Goal: Task Accomplishment & Management: Complete application form

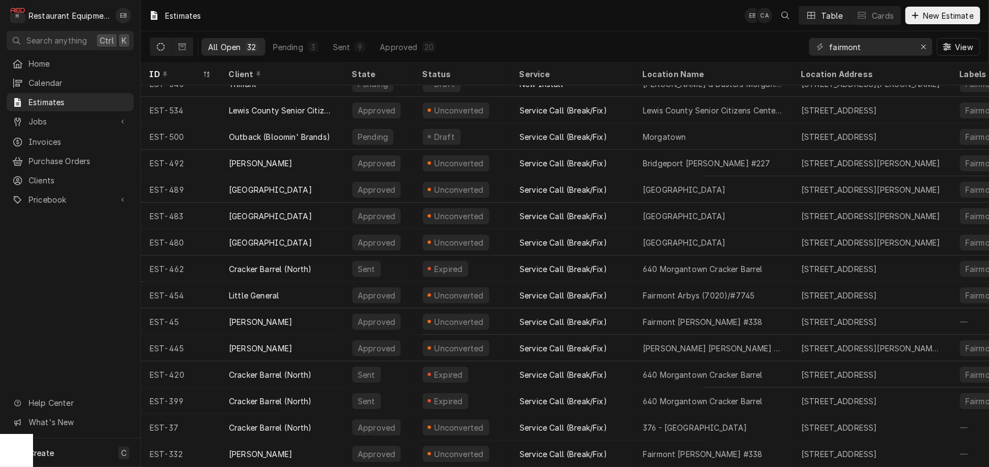
scroll to position [475, 0]
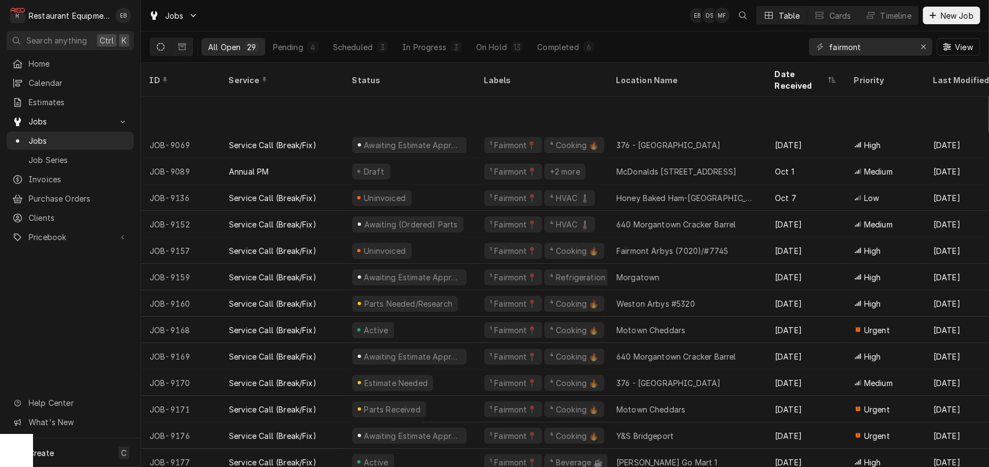
scroll to position [404, 0]
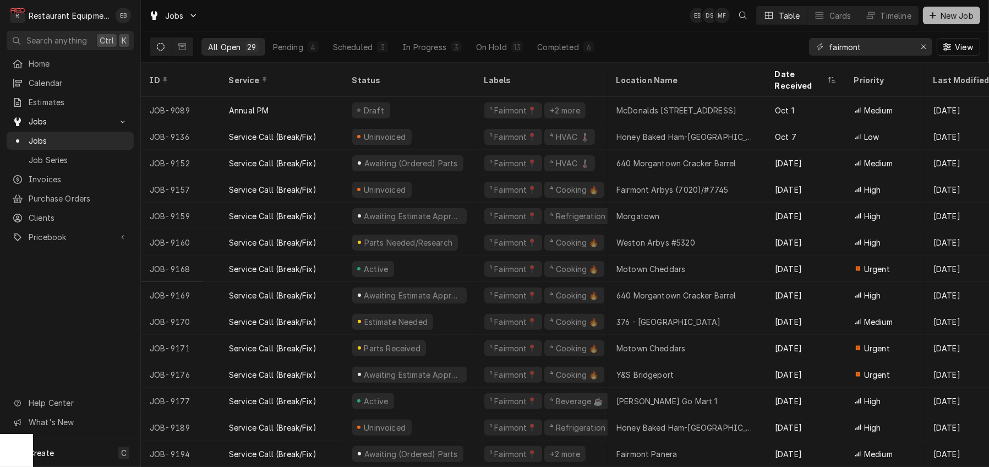
click at [964, 20] on span "New Job" at bounding box center [957, 16] width 37 height 12
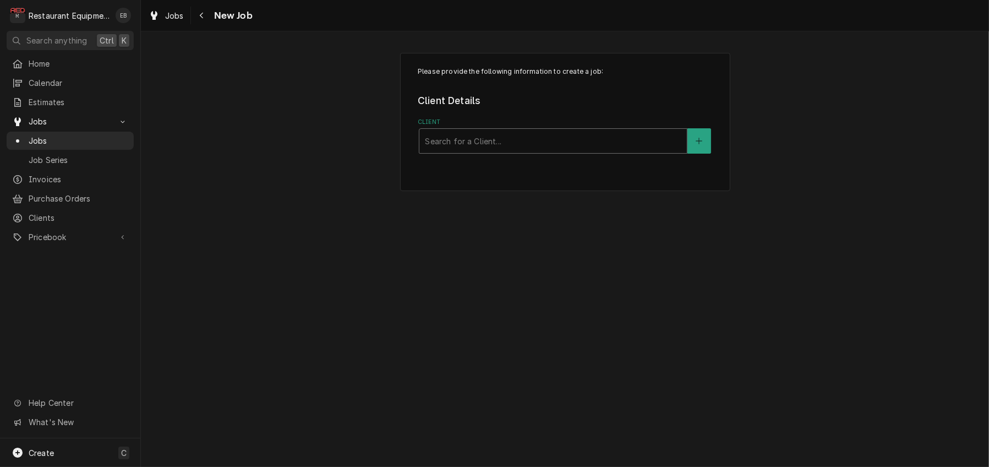
click at [559, 146] on div "Client" at bounding box center [553, 141] width 257 height 20
type input "bob evans"
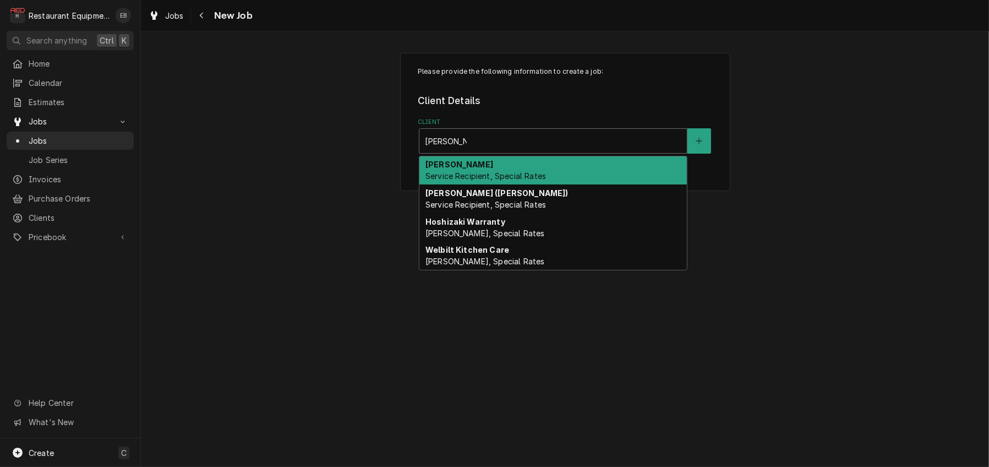
click at [488, 181] on span "Service Recipient, Special Rates" at bounding box center [486, 175] width 121 height 9
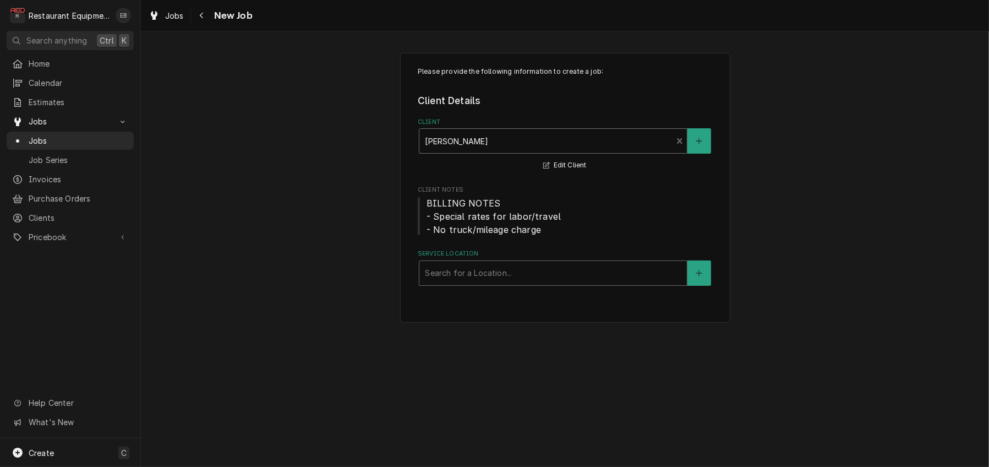
click at [489, 283] on div "Service Location" at bounding box center [553, 273] width 257 height 20
type input "elk"
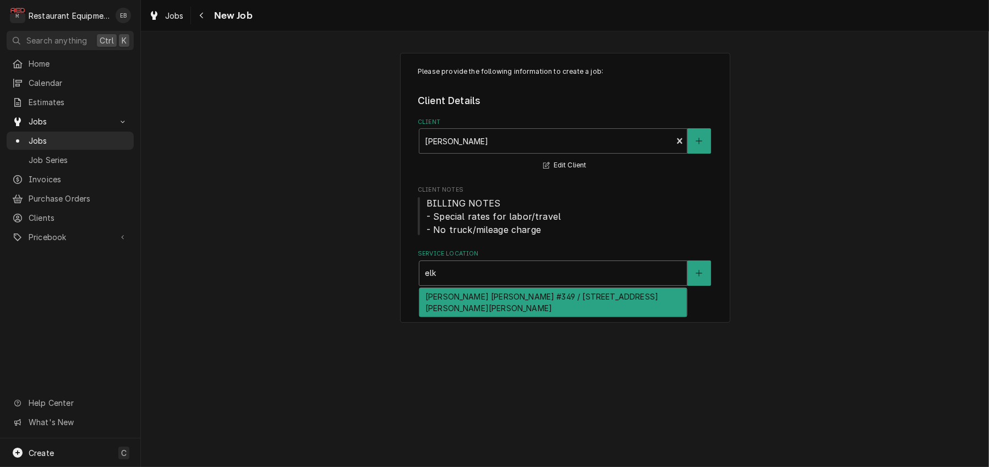
click at [488, 317] on div "Elkins Bob Evans #349 / 722 Beverly Pike, Elkins, WV 26241" at bounding box center [554, 302] width 268 height 29
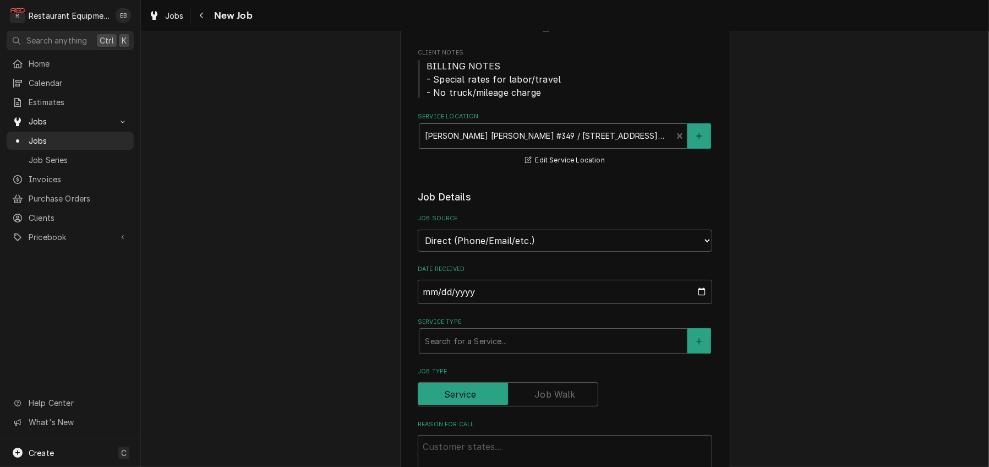
scroll to position [257, 0]
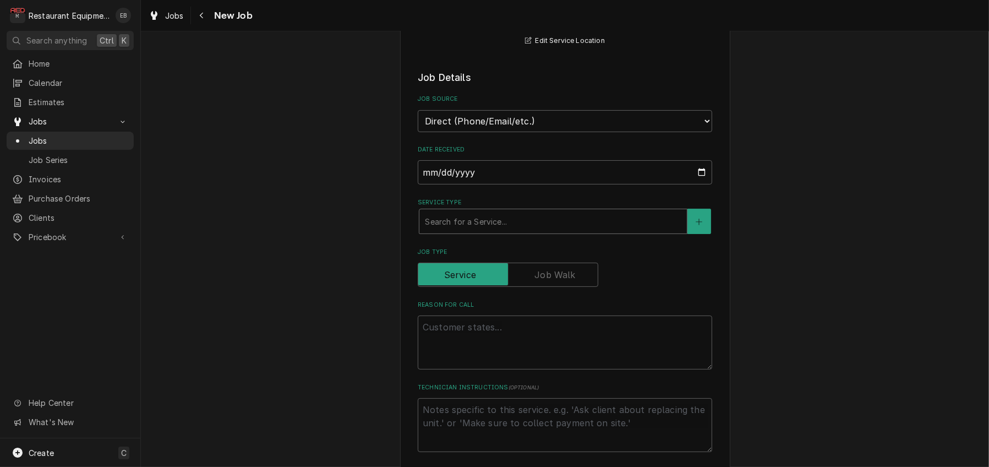
click at [474, 231] on div "Service Type" at bounding box center [553, 221] width 257 height 20
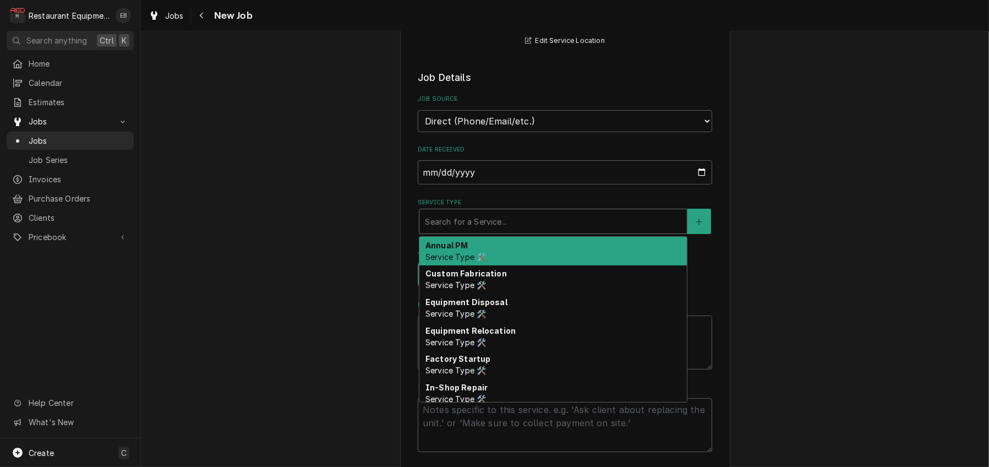
type textarea "x"
type input "b"
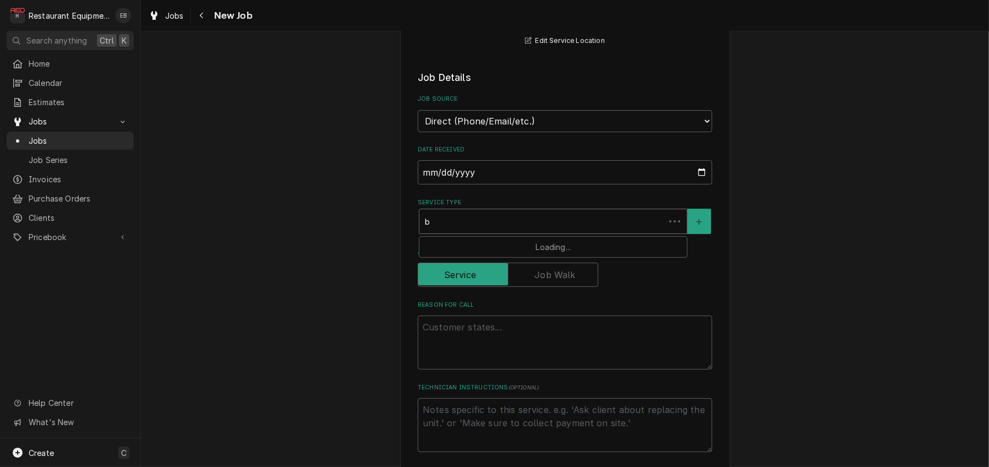
type textarea "x"
type input "br"
type textarea "x"
type input "bre"
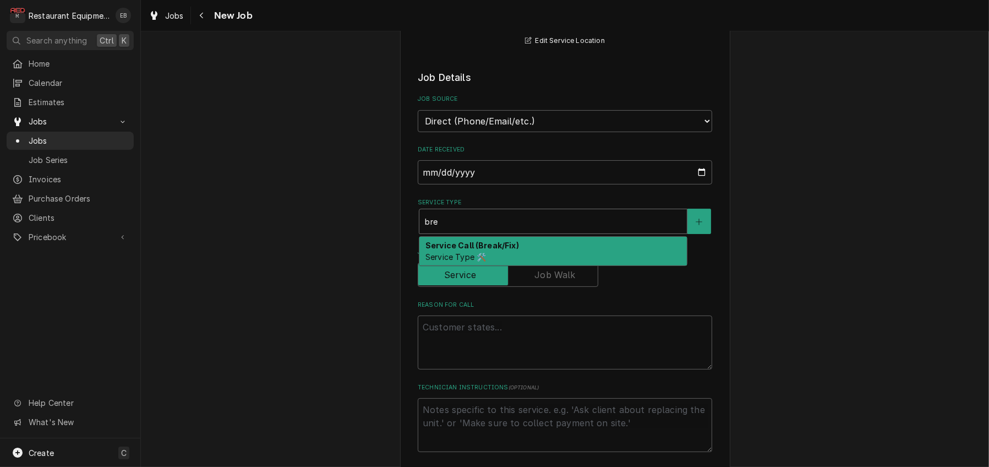
click at [464, 250] on strong "Service Call (Break/Fix)" at bounding box center [473, 245] width 94 height 9
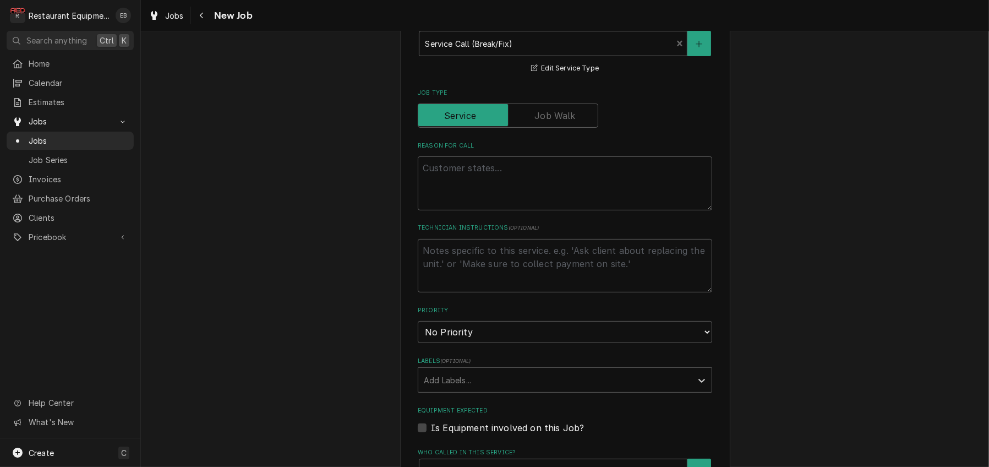
scroll to position [441, 0]
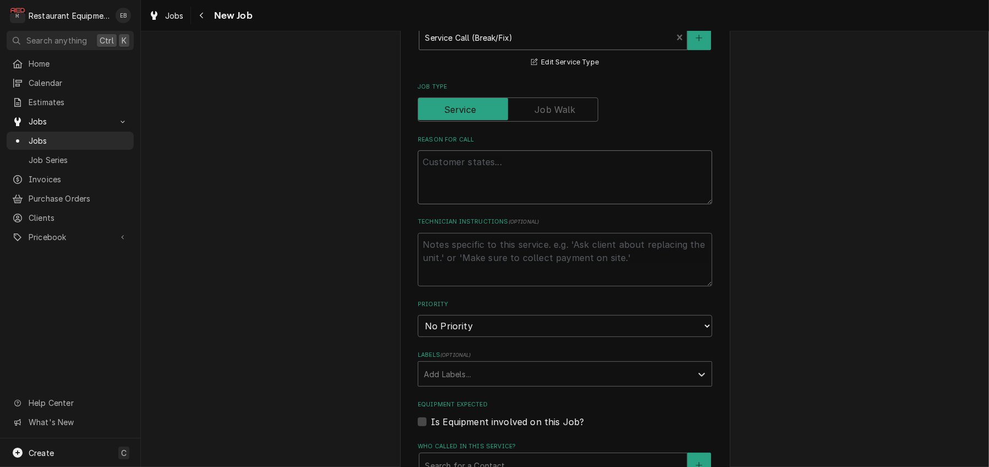
click at [479, 204] on textarea "Reason For Call" at bounding box center [565, 177] width 295 height 54
type textarea "x"
type textarea "B"
type textarea "x"
type textarea "Bi"
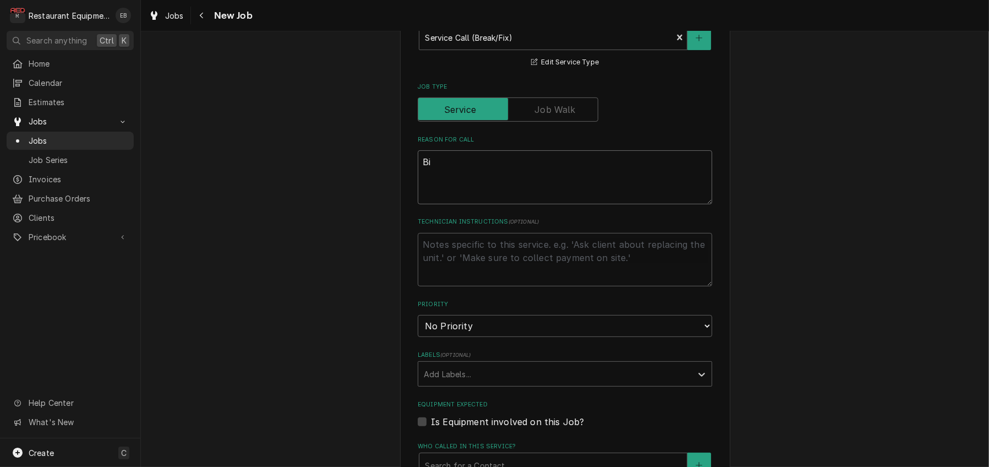
type textarea "x"
type textarea "Bis"
type textarea "x"
type textarea "Bisc"
type textarea "x"
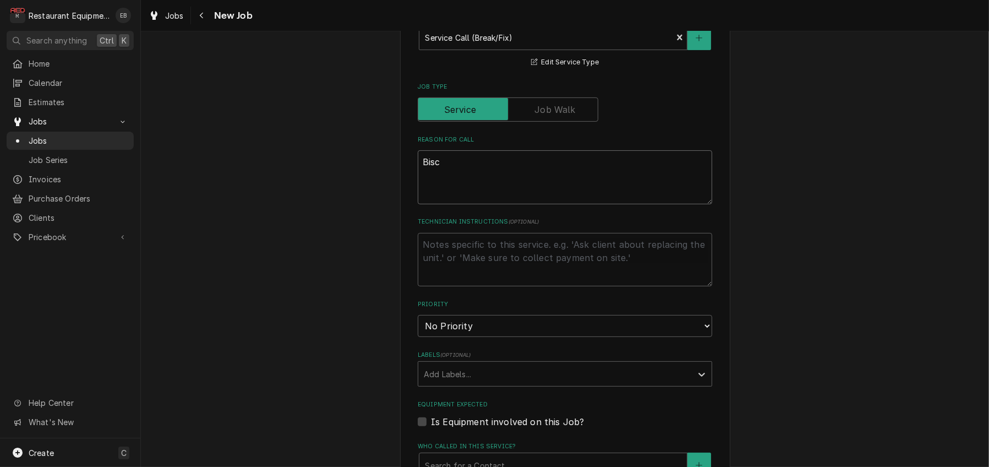
type textarea "Biscu"
type textarea "x"
type textarea "Biscui"
type textarea "x"
type textarea "Biscuit"
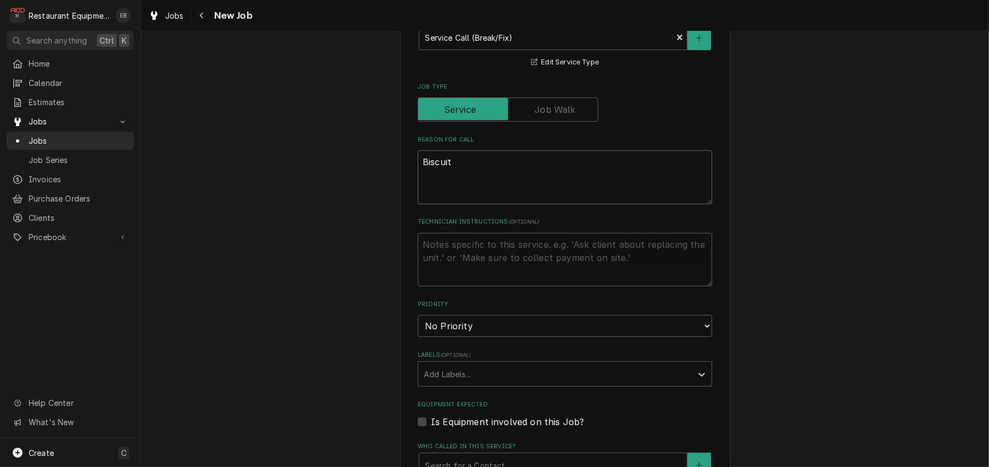
type textarea "x"
type textarea "Biscuit"
type textarea "x"
type textarea "Biscuit o"
type textarea "x"
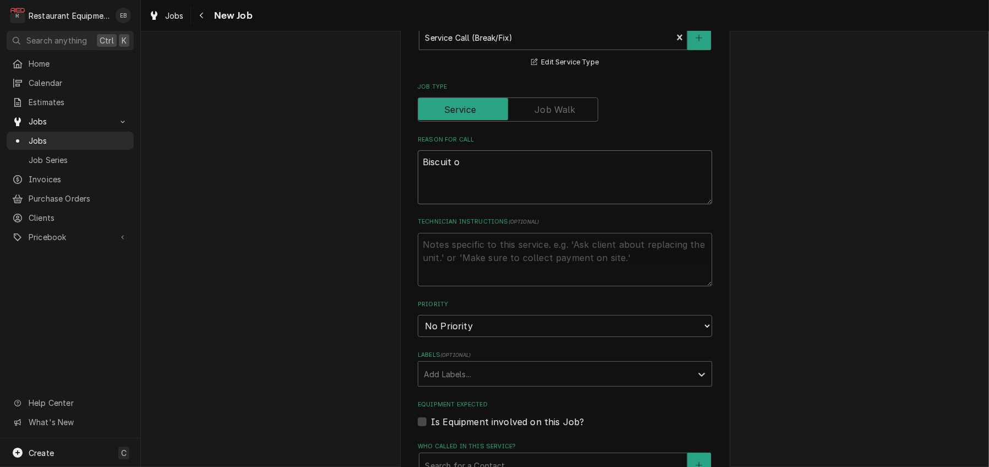
type textarea "Biscuit ov"
type textarea "x"
type textarea "Biscuit ove"
type textarea "x"
type textarea "Biscuit oven"
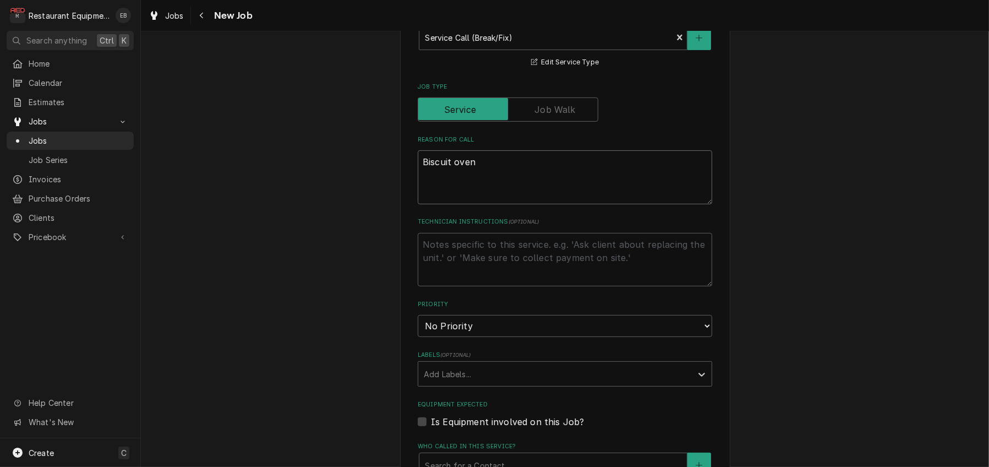
type textarea "x"
type textarea "Biscuit ovenm"
type textarea "x"
type textarea "Biscuit oven"
type textarea "x"
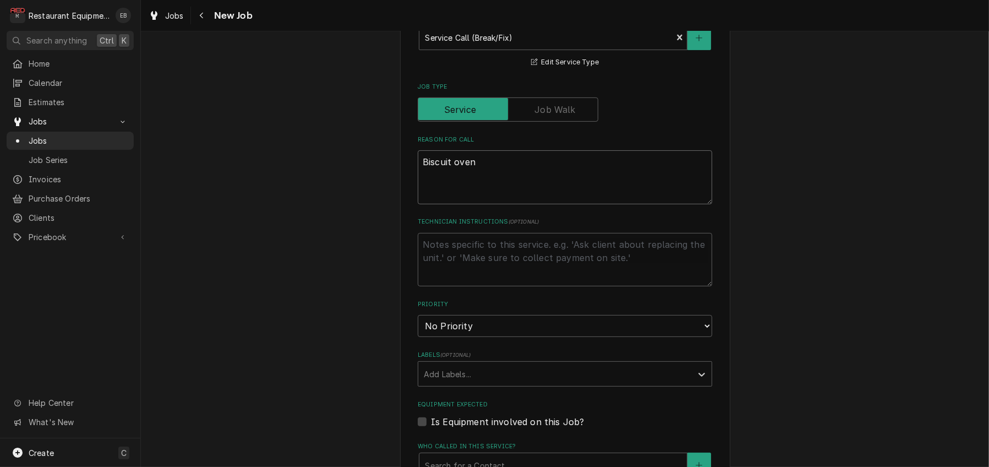
type textarea "Biscuit oven"
type textarea "x"
type textarea "Biscuit oven d"
type textarea "x"
type textarea "Biscuit oven do"
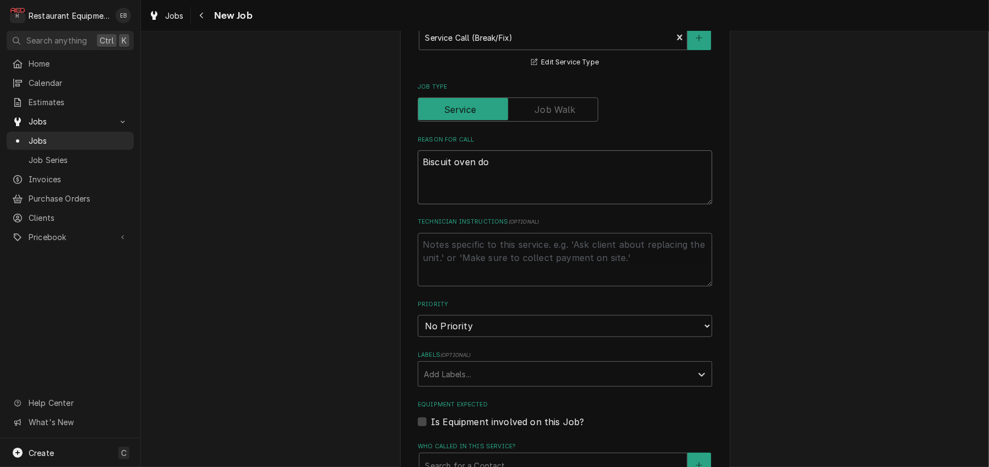
type textarea "x"
type textarea "Biscuit oven doo"
type textarea "x"
type textarea "Biscuit oven door"
type textarea "x"
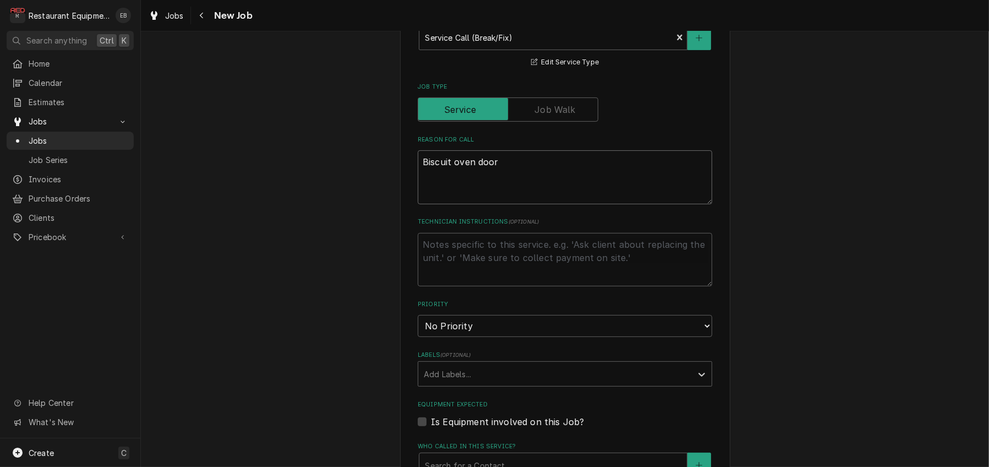
type textarea "Biscuit oven door"
type textarea "x"
type textarea "Biscuit oven door i"
type textarea "x"
type textarea "Biscuit oven door is"
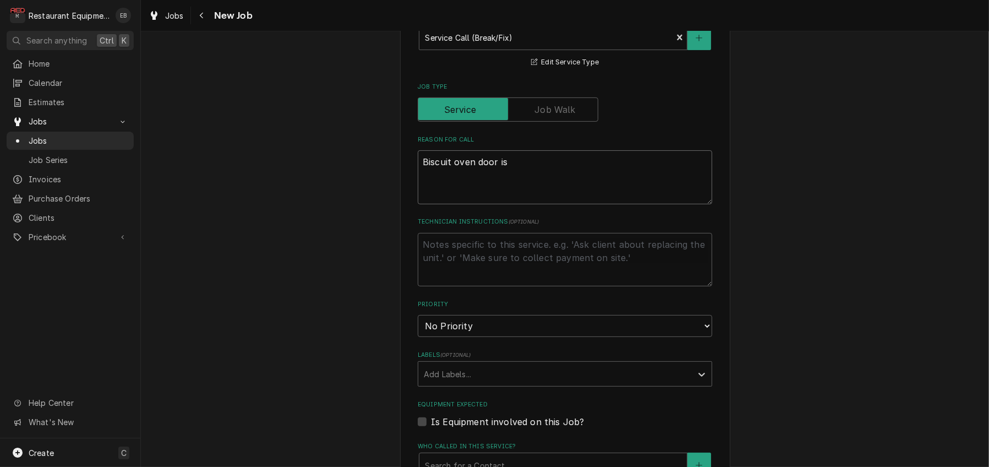
type textarea "x"
type textarea "Biscuit oven door is"
type textarea "x"
type textarea "Biscuit oven door is w"
type textarea "x"
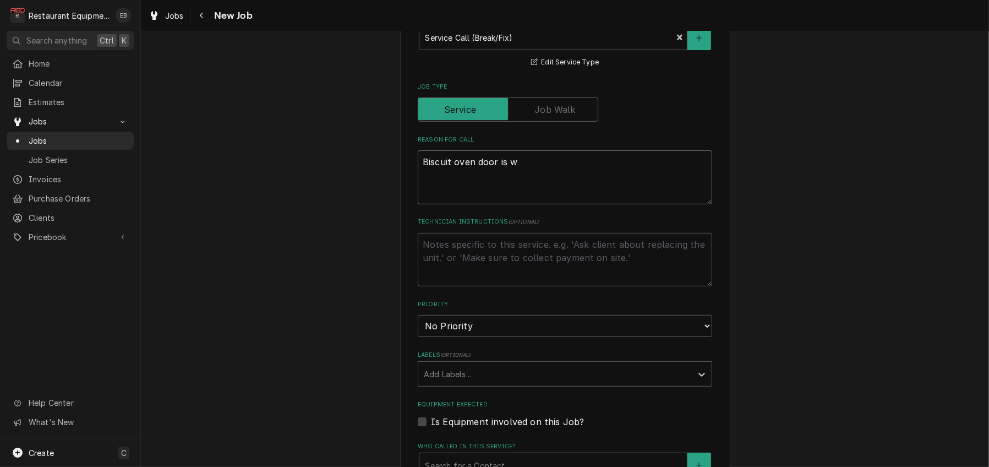
type textarea "Biscuit oven door is wo"
type textarea "x"
type textarea "Biscuit oven door is wob"
type textarea "x"
type textarea "Biscuit oven door is wobb"
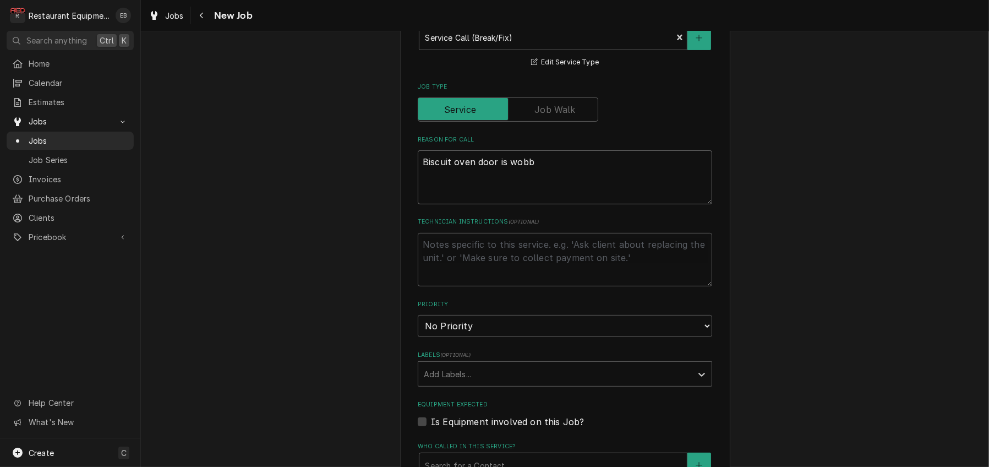
type textarea "x"
type textarea "Biscuit oven door is wobbl"
type textarea "x"
type textarea "Biscuit oven door is wobbli"
type textarea "x"
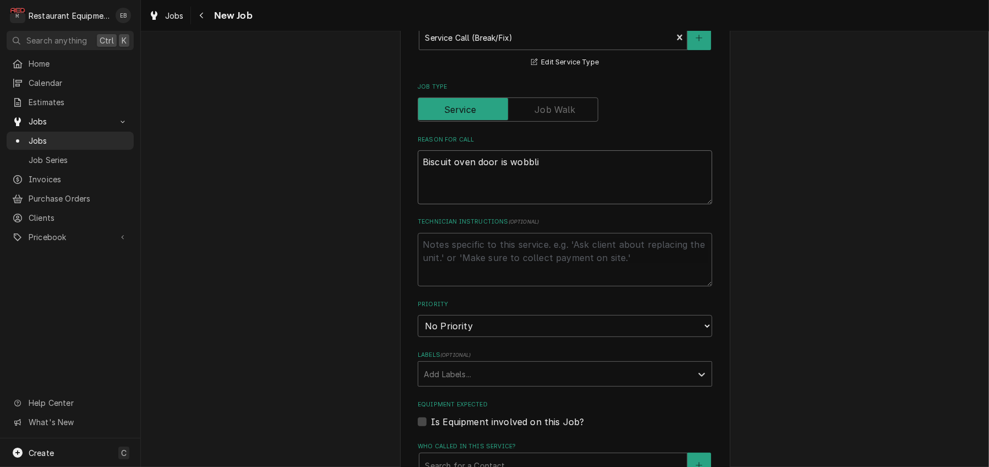
type textarea "Biscuit oven door is wobblin"
type textarea "x"
type textarea "Biscuit oven door is wobbling"
type textarea "x"
type textarea "Biscuit oven door is wobbling."
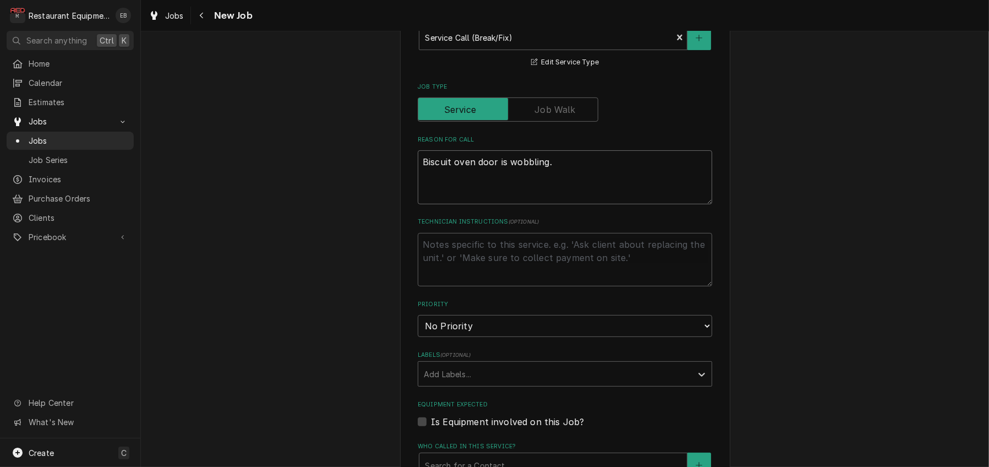
type textarea "x"
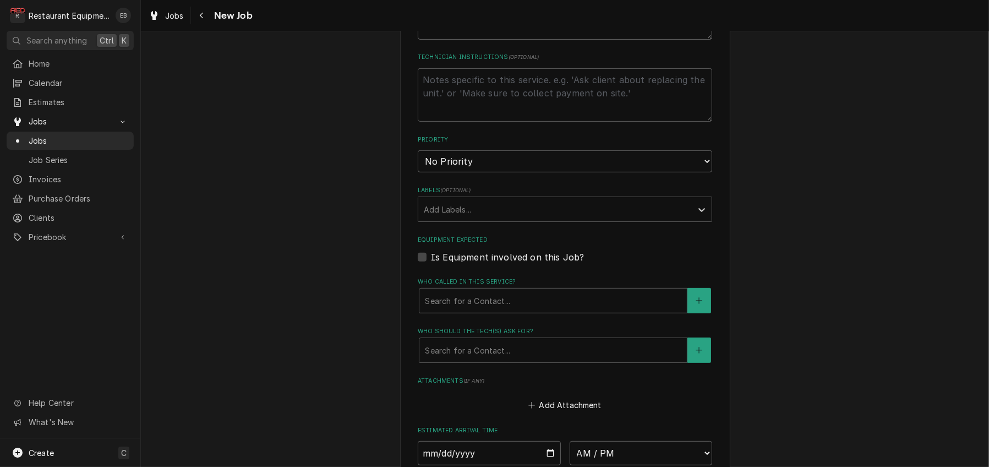
scroll to position [624, 0]
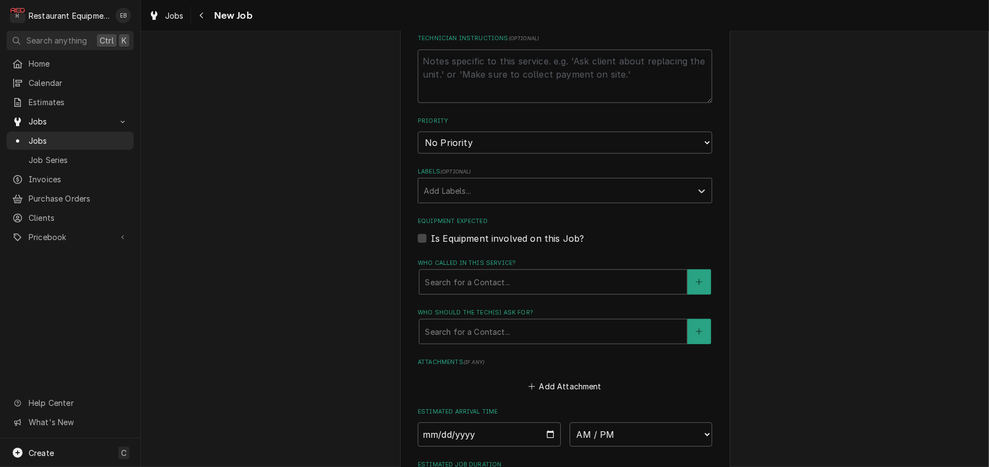
type textarea "Biscuit oven door is wobbling."
click at [505, 154] on select "No Priority Urgent High Medium Low" at bounding box center [565, 143] width 295 height 22
click at [492, 154] on select "No Priority Urgent High Medium Low" at bounding box center [565, 143] width 295 height 22
select select "3"
click at [418, 154] on select "No Priority Urgent High Medium Low" at bounding box center [565, 143] width 295 height 22
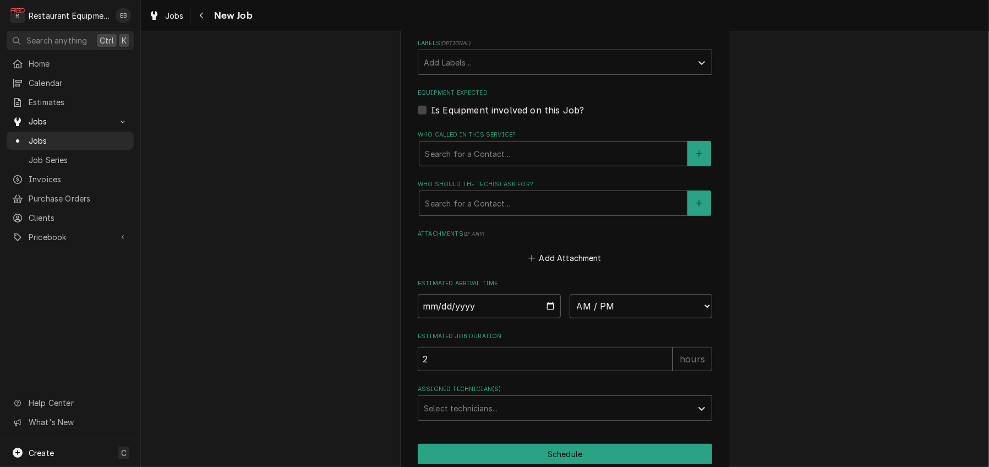
scroll to position [771, 0]
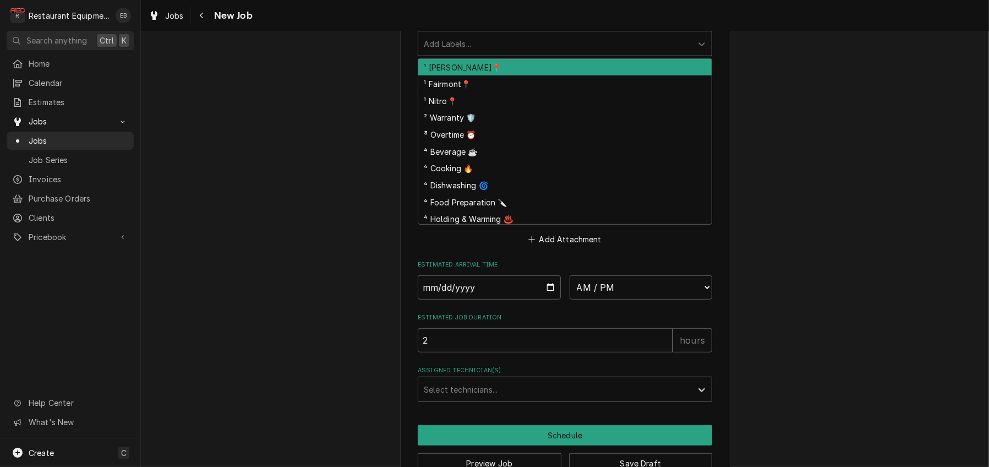
click at [497, 53] on div "Labels" at bounding box center [555, 44] width 263 height 20
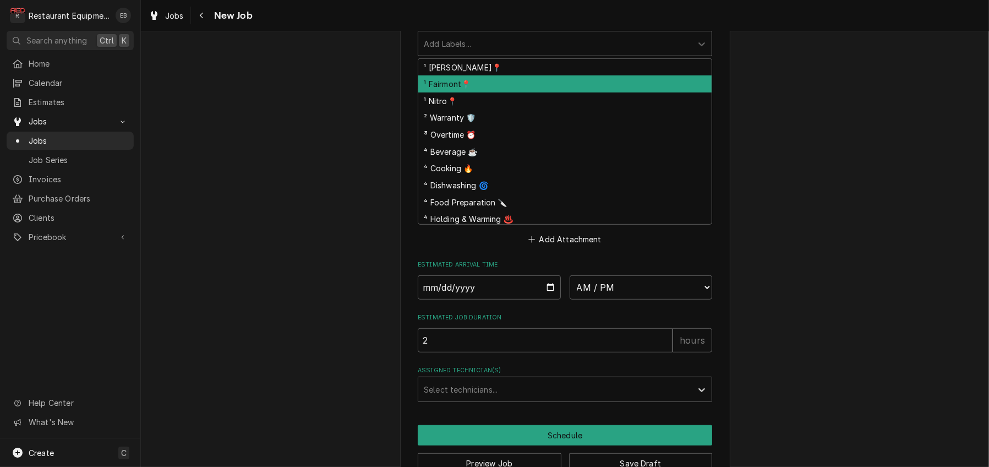
click at [475, 93] on div "¹ Fairmont📍" at bounding box center [564, 83] width 293 height 17
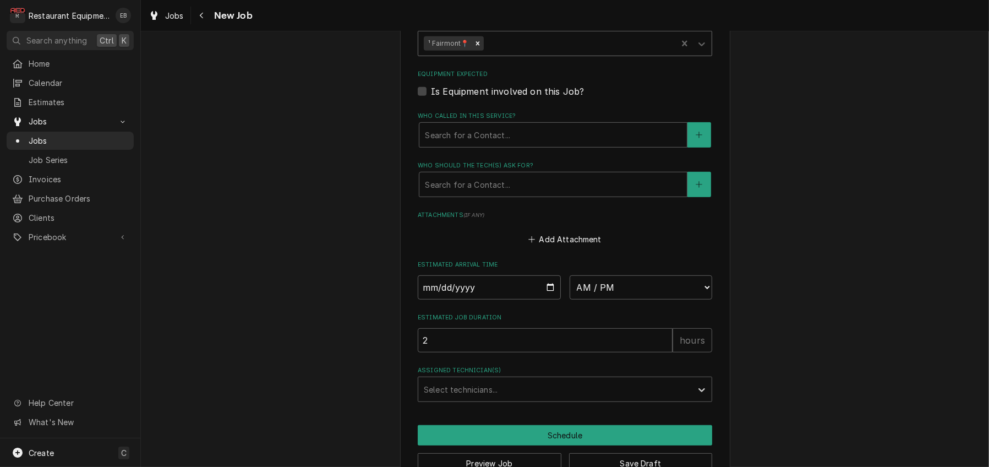
click at [508, 53] on div "Labels" at bounding box center [579, 44] width 186 height 20
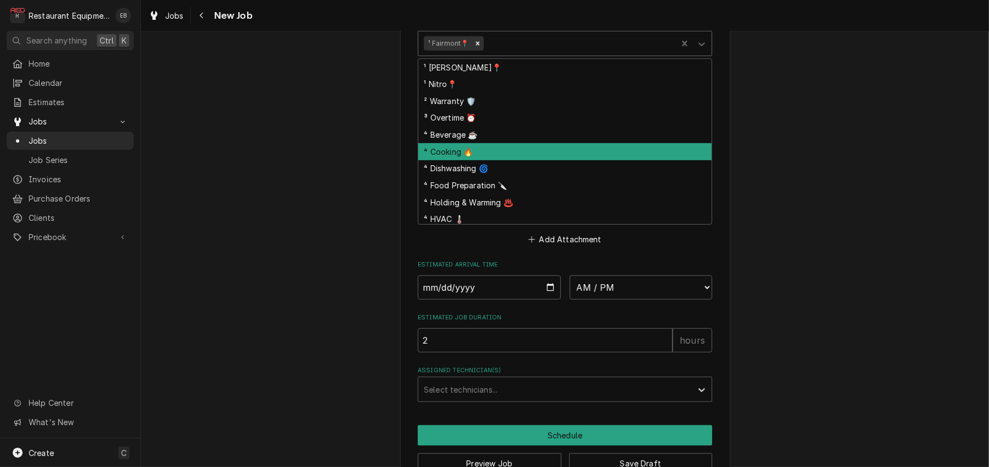
click at [474, 160] on div "⁴ Cooking 🔥" at bounding box center [564, 151] width 293 height 17
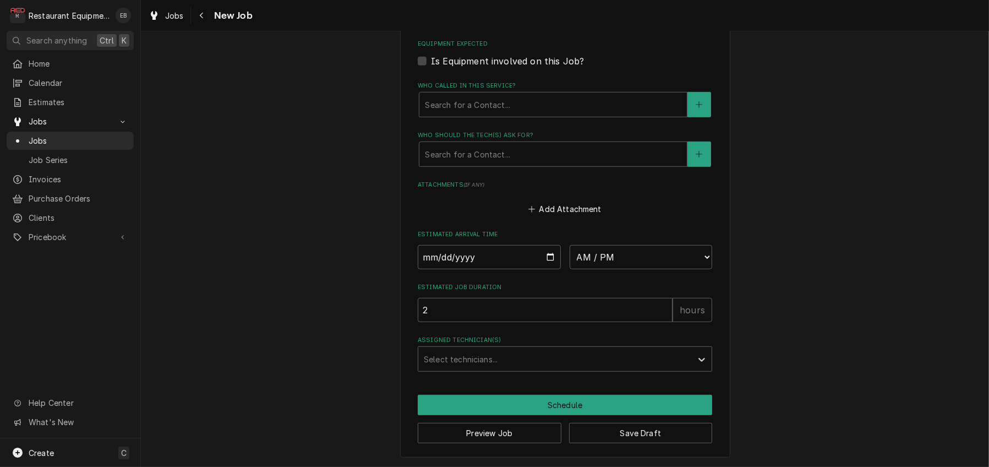
scroll to position [881, 0]
click at [507, 113] on div "Who called in this service?" at bounding box center [553, 105] width 257 height 20
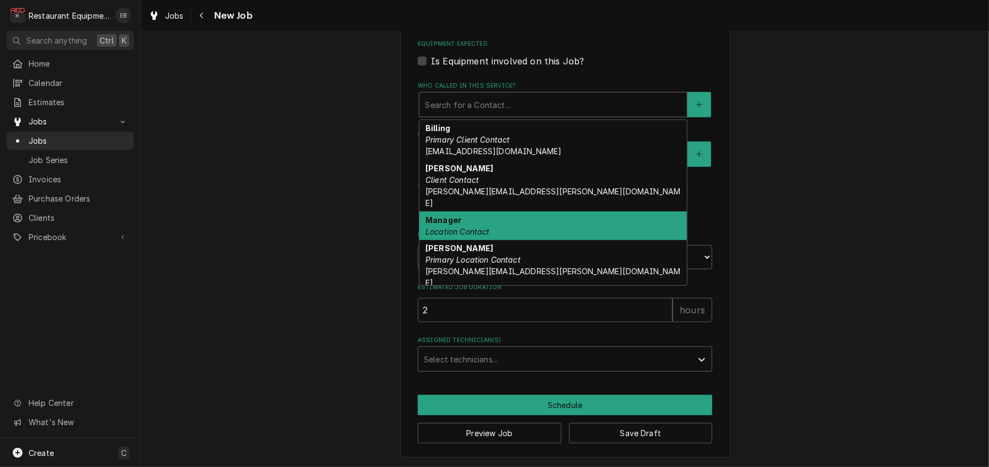
click at [458, 231] on div "Manager Location Contact" at bounding box center [554, 225] width 268 height 29
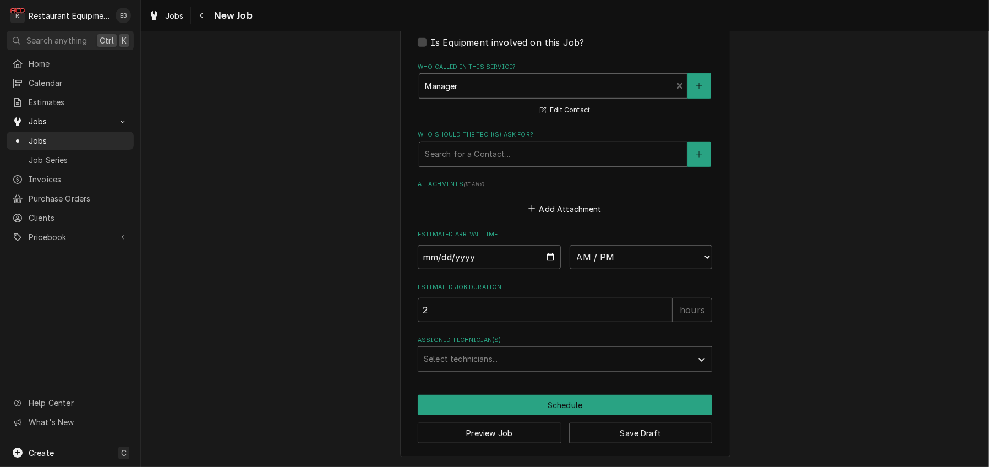
click at [482, 164] on div "Who should the tech(s) ask for?" at bounding box center [553, 154] width 257 height 20
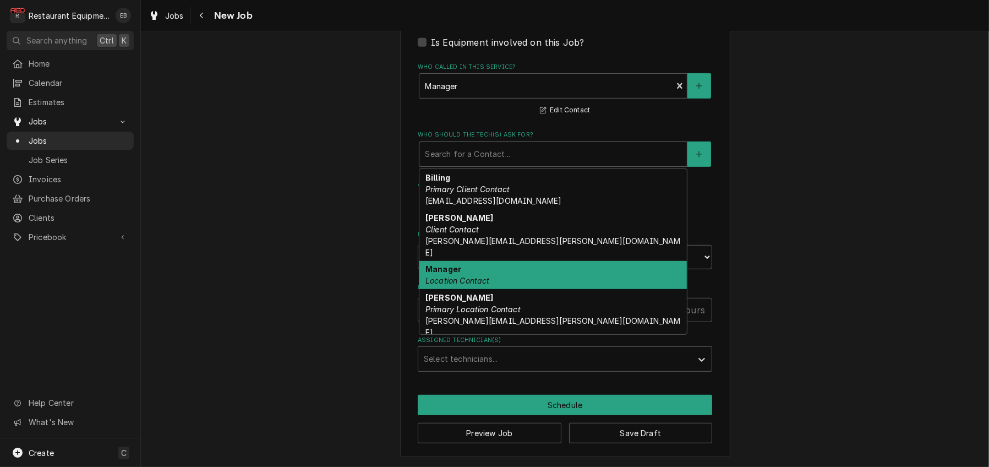
drag, startPoint x: 461, startPoint y: 316, endPoint x: 466, endPoint y: 311, distance: 7.4
click at [461, 290] on div "Manager Location Contact" at bounding box center [554, 275] width 268 height 29
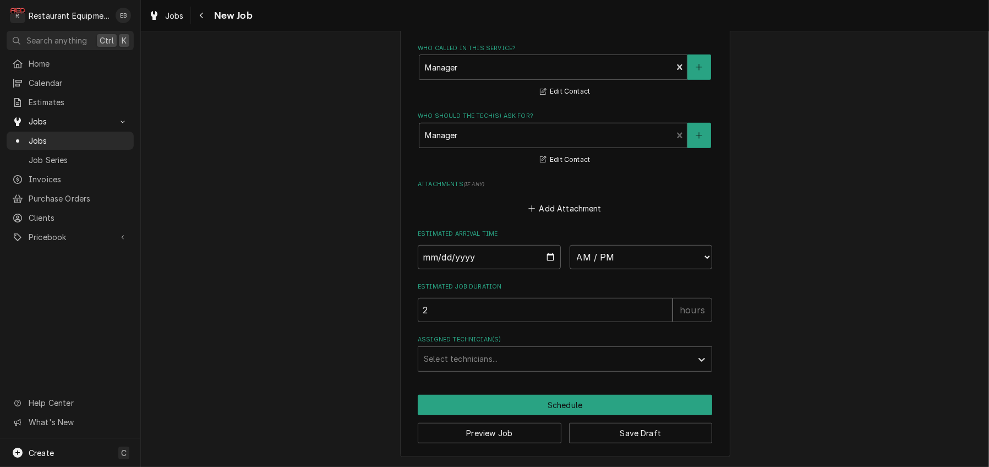
scroll to position [978, 0]
drag, startPoint x: 551, startPoint y: 239, endPoint x: 543, endPoint y: 281, distance: 43.0
click at [551, 245] on input "Date" at bounding box center [489, 257] width 143 height 24
type textarea "x"
type input "2025-10-15"
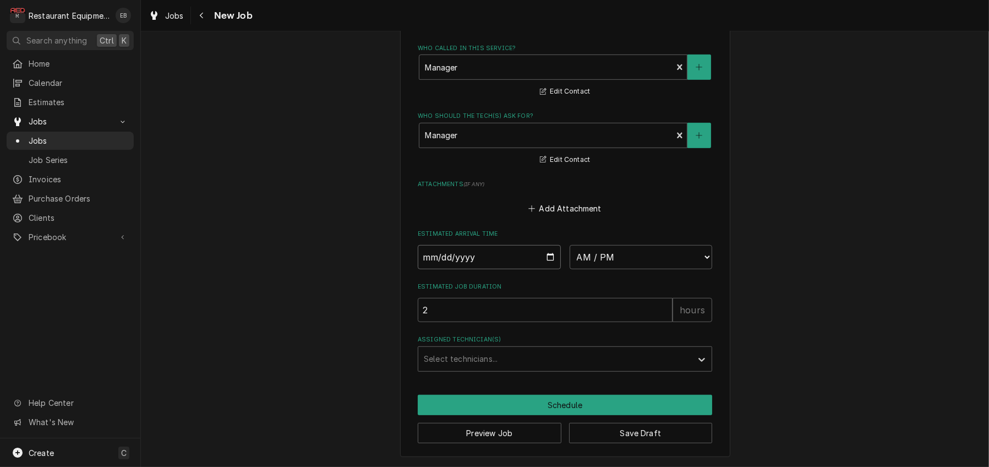
type textarea "x"
click at [636, 245] on select "AM / PM 6:00 AM 6:15 AM 6:30 AM 6:45 AM 7:00 AM 7:15 AM 7:30 AM 7:45 AM 8:00 AM…" at bounding box center [641, 257] width 143 height 24
select select "13:30:00"
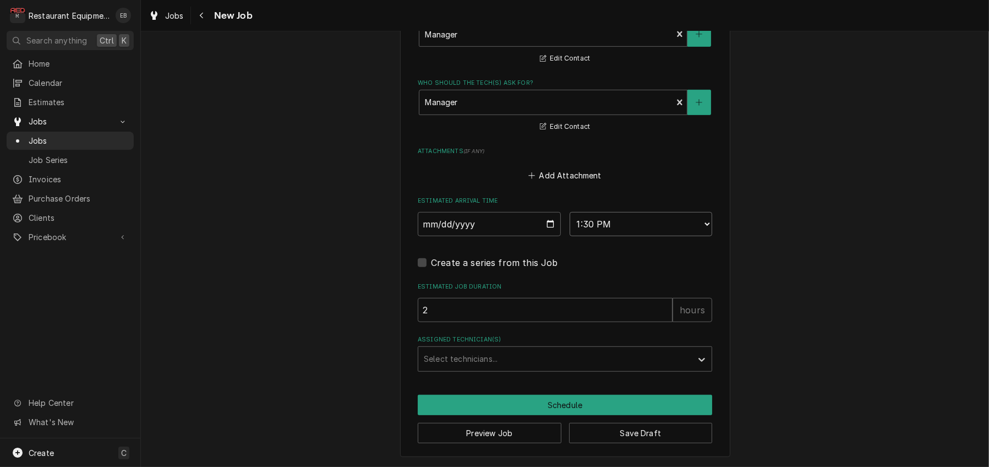
type textarea "x"
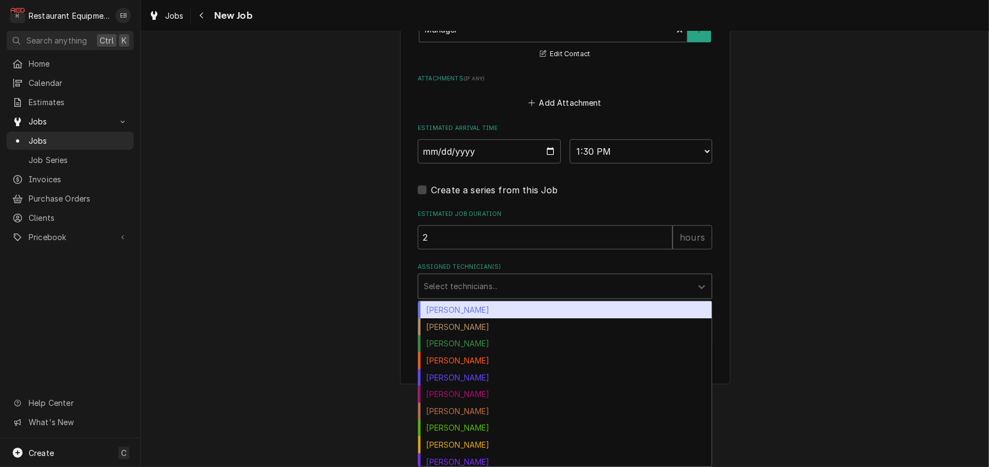
click at [507, 296] on div "Assigned Technician(s)" at bounding box center [555, 286] width 263 height 20
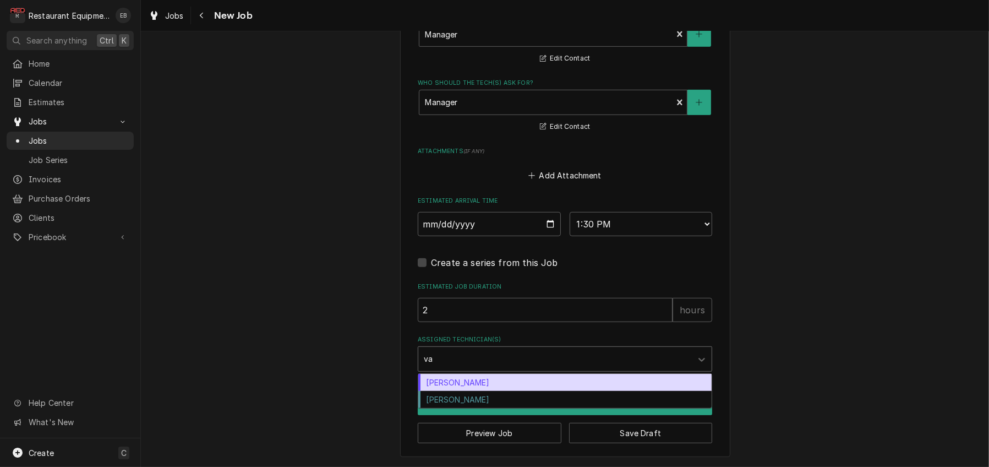
type input "van"
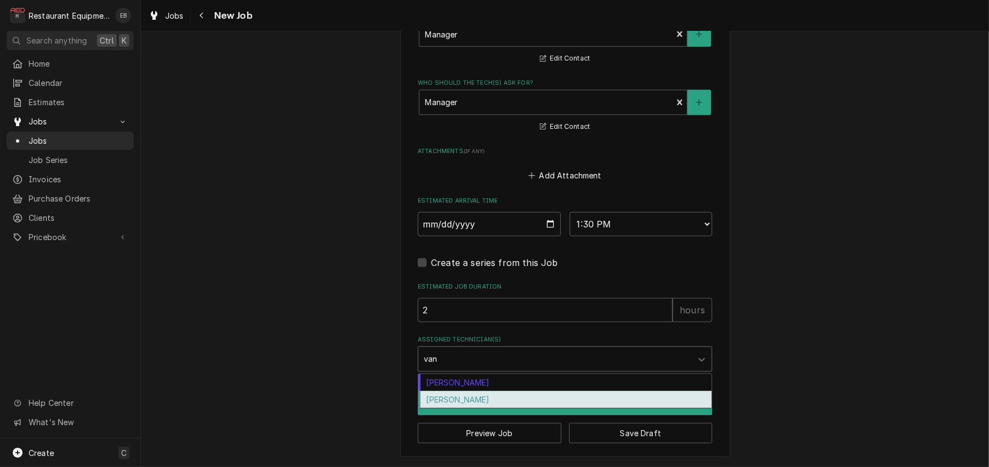
click at [465, 408] on div "Van Lucas" at bounding box center [564, 399] width 293 height 17
type textarea "x"
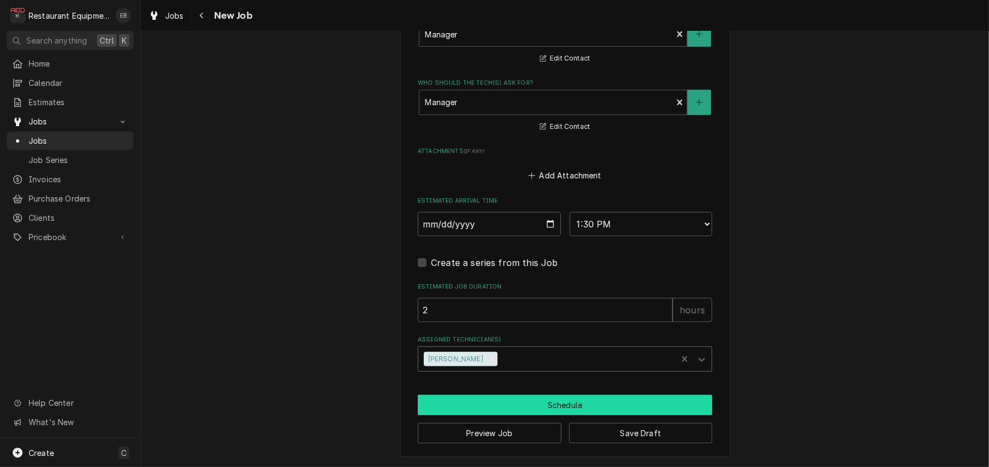
click at [520, 397] on button "Schedule" at bounding box center [565, 405] width 295 height 20
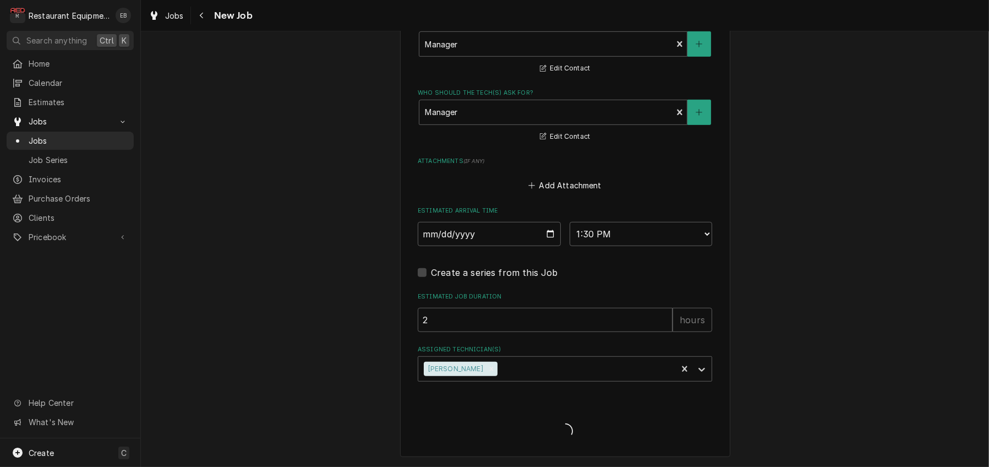
scroll to position [1003, 0]
type textarea "x"
